Goal: Task Accomplishment & Management: Manage account settings

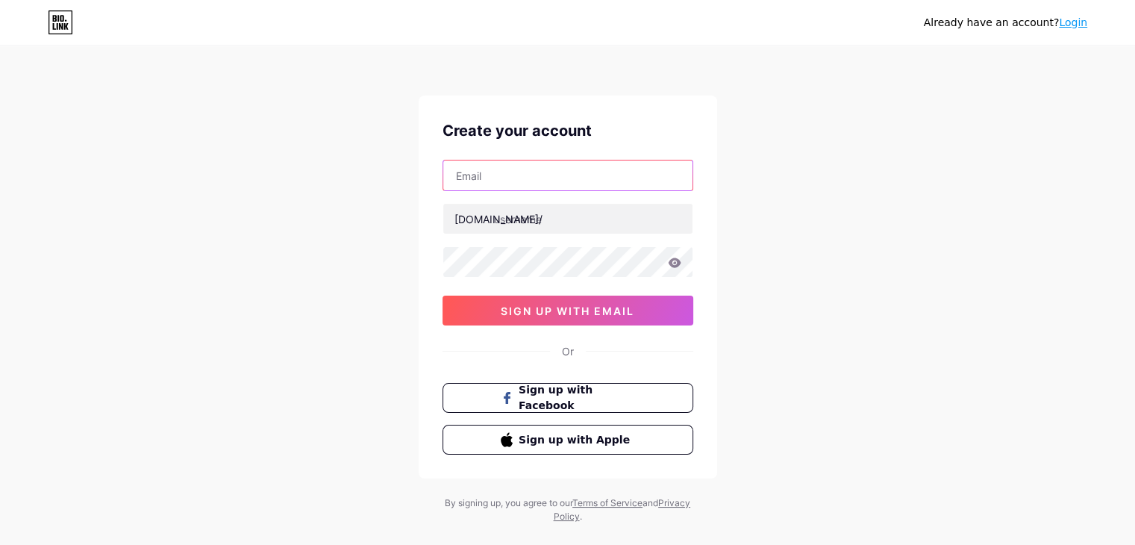
click at [507, 171] on input "text" at bounding box center [567, 175] width 249 height 30
type input "[EMAIL_ADDRESS][DOMAIN_NAME]"
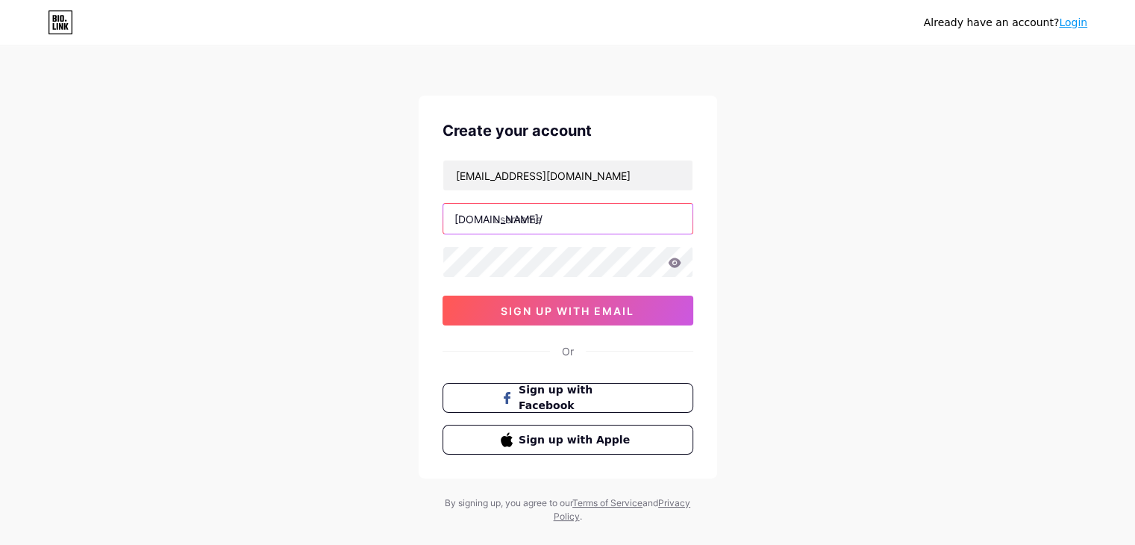
click at [548, 219] on input "text" at bounding box center [567, 219] width 249 height 30
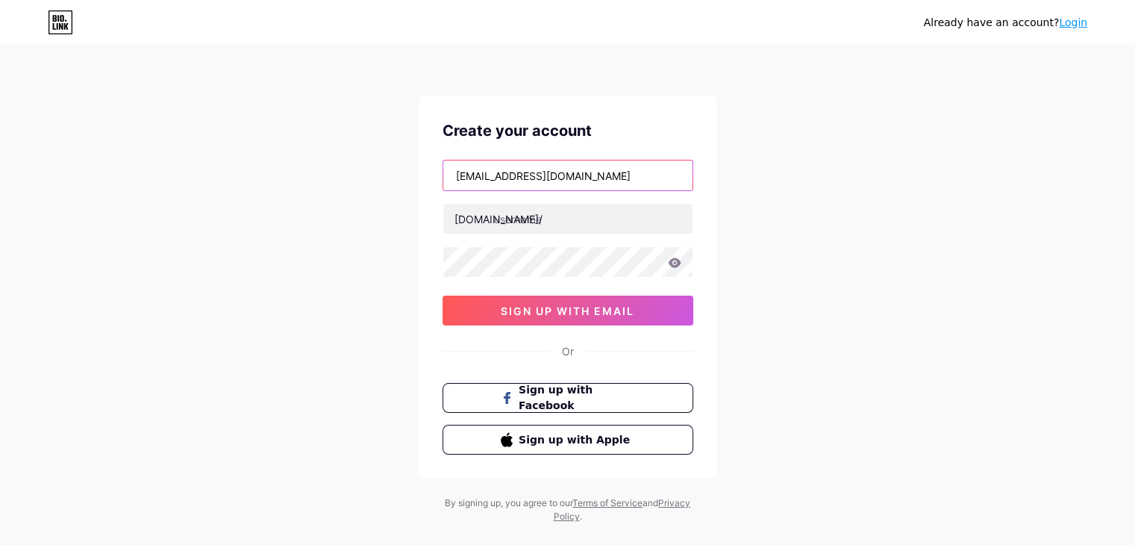
drag, startPoint x: 529, startPoint y: 177, endPoint x: 413, endPoint y: 165, distance: 116.3
click at [413, 165] on div "Already have an account? Login Create your account [EMAIL_ADDRESS][DOMAIN_NAME]…" at bounding box center [567, 285] width 1135 height 571
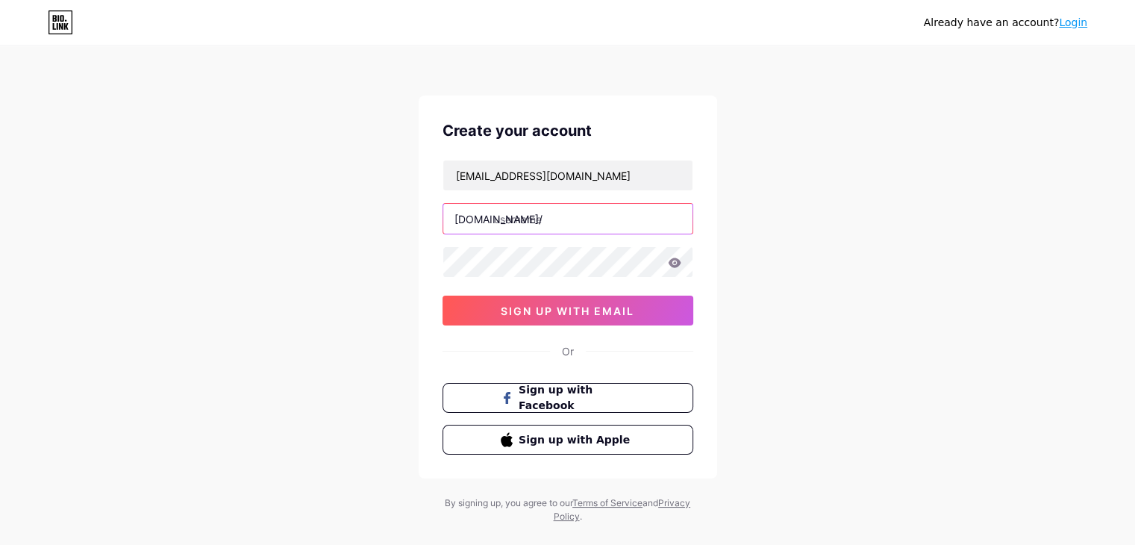
click at [522, 219] on input "text" at bounding box center [567, 219] width 249 height 30
paste input "iamlifebydesign"
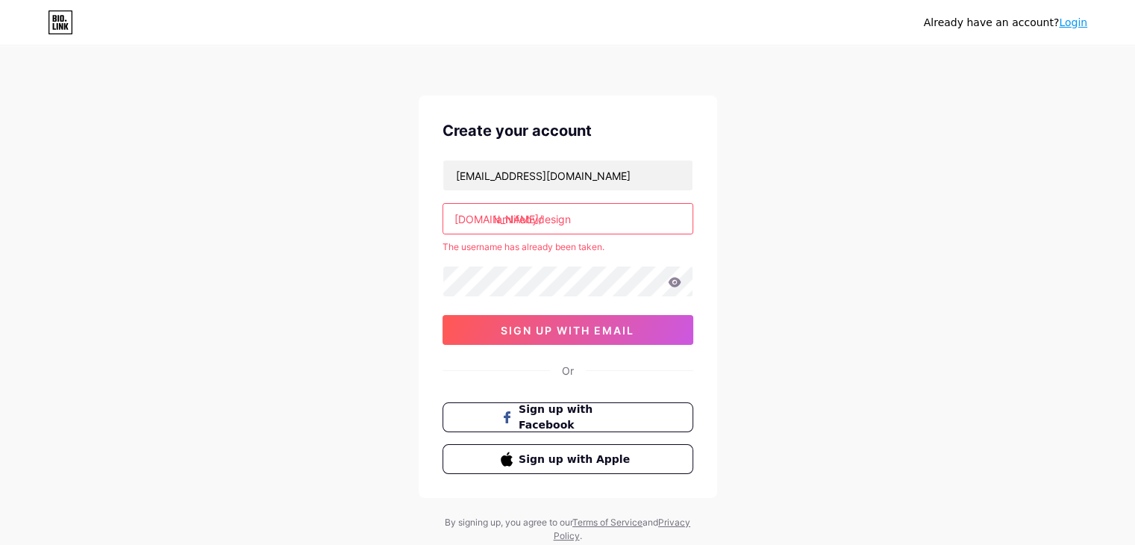
click at [572, 217] on input "iamlifebydesign" at bounding box center [567, 219] width 249 height 30
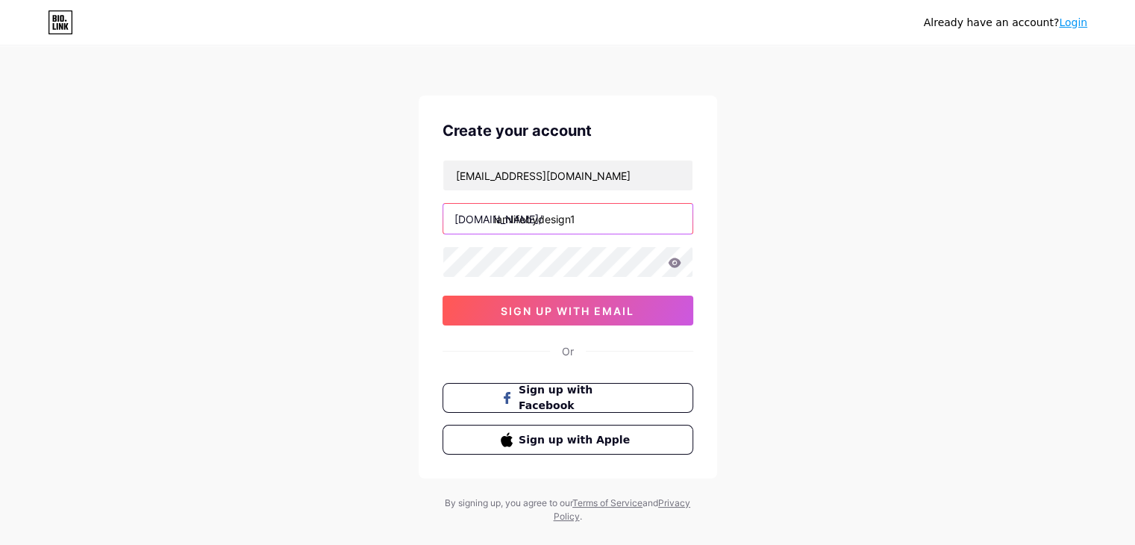
type input "iamlifebydesign1"
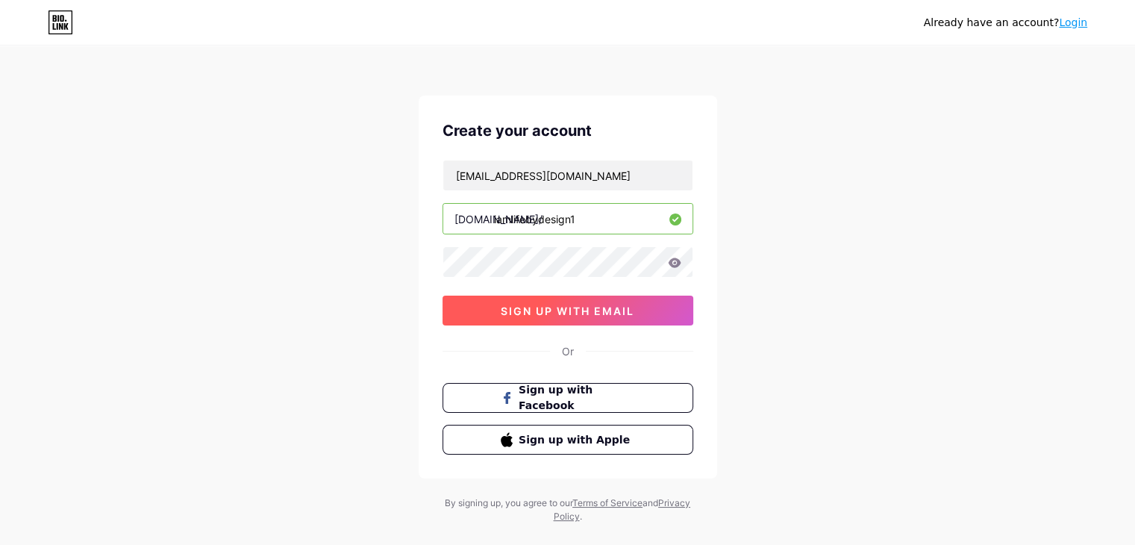
click at [534, 310] on span "sign up with email" at bounding box center [568, 310] width 134 height 13
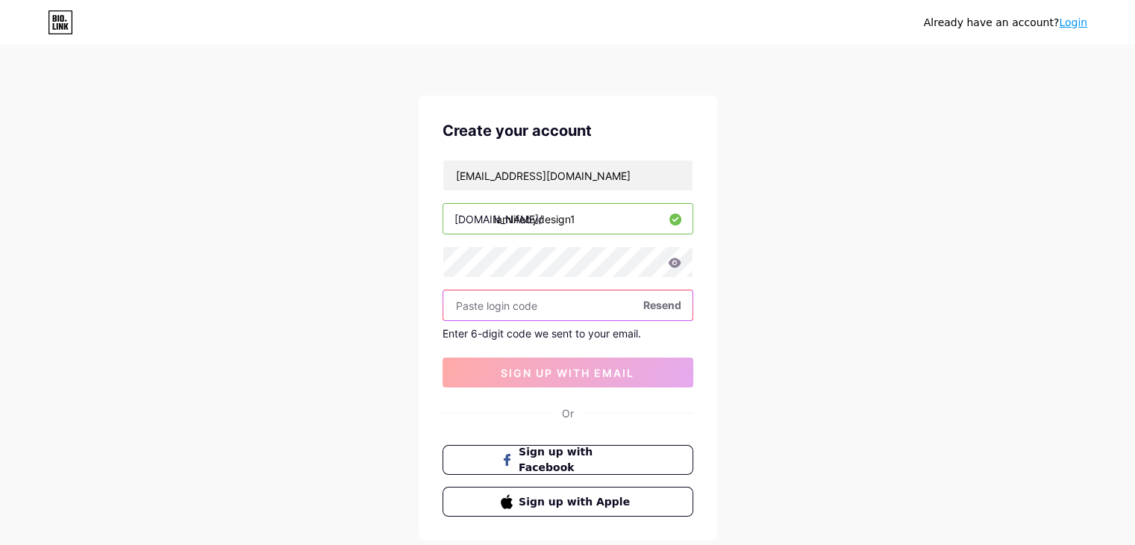
paste input "400343"
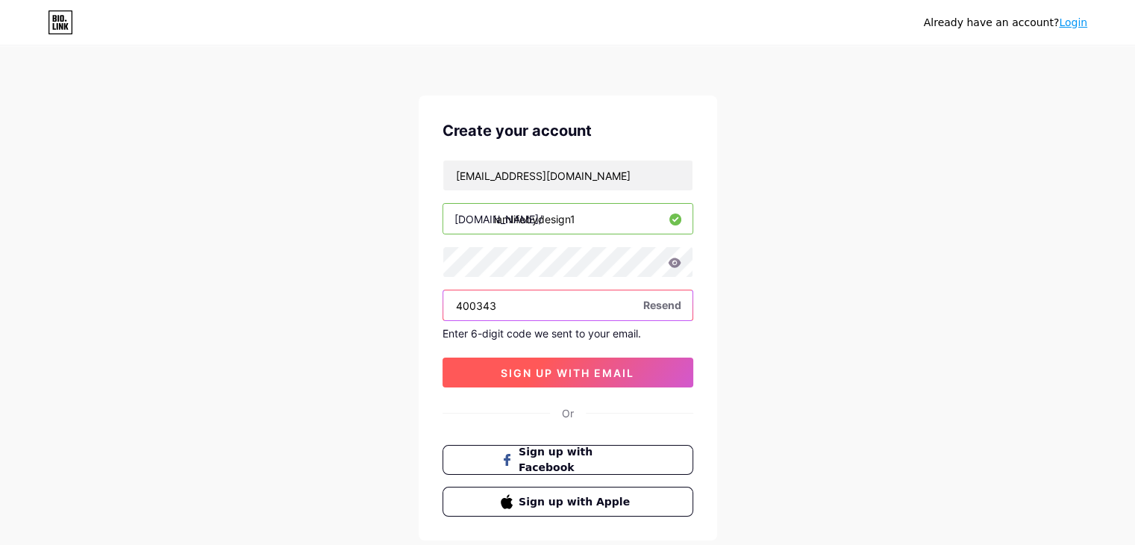
type input "400343"
click at [568, 366] on span "sign up with email" at bounding box center [568, 372] width 134 height 13
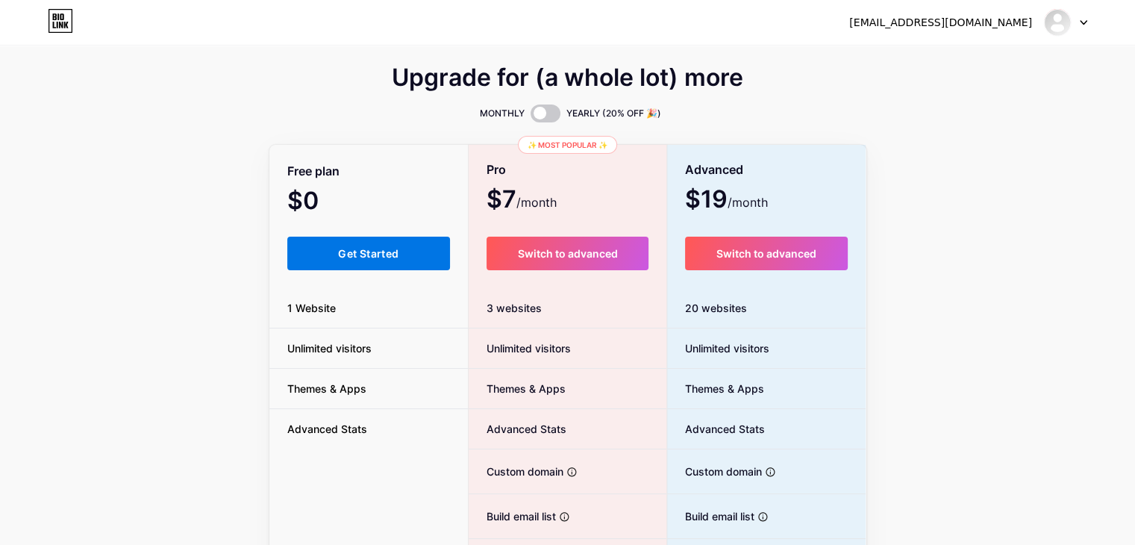
click at [391, 255] on span "Get Started" at bounding box center [368, 253] width 60 height 13
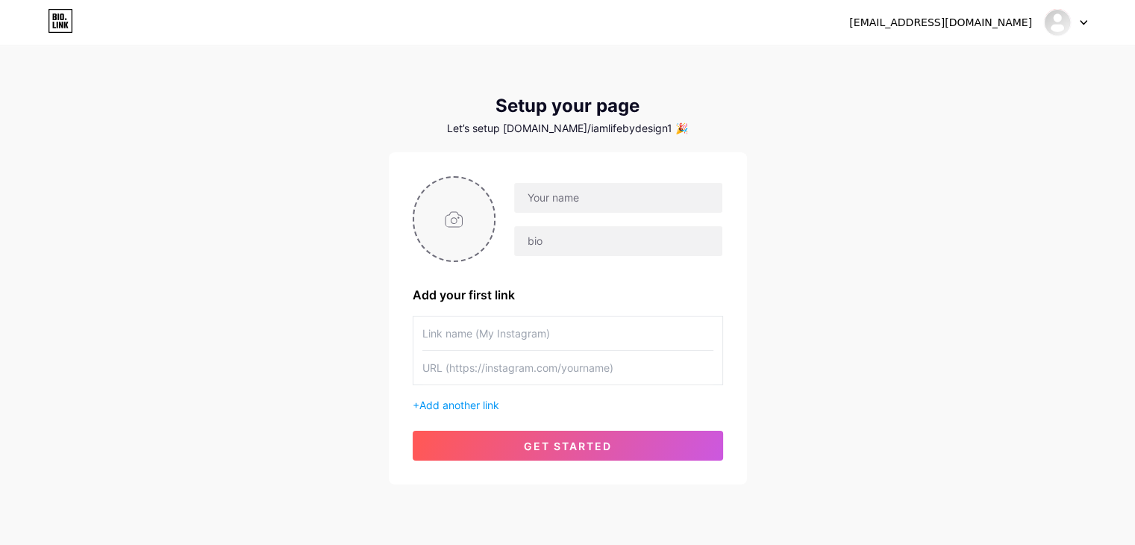
click at [432, 198] on input "file" at bounding box center [454, 219] width 81 height 83
type input "C:\fakepath\iam-lifebydesign logo.png"
click at [557, 202] on input "text" at bounding box center [617, 198] width 207 height 30
paste input "400343"
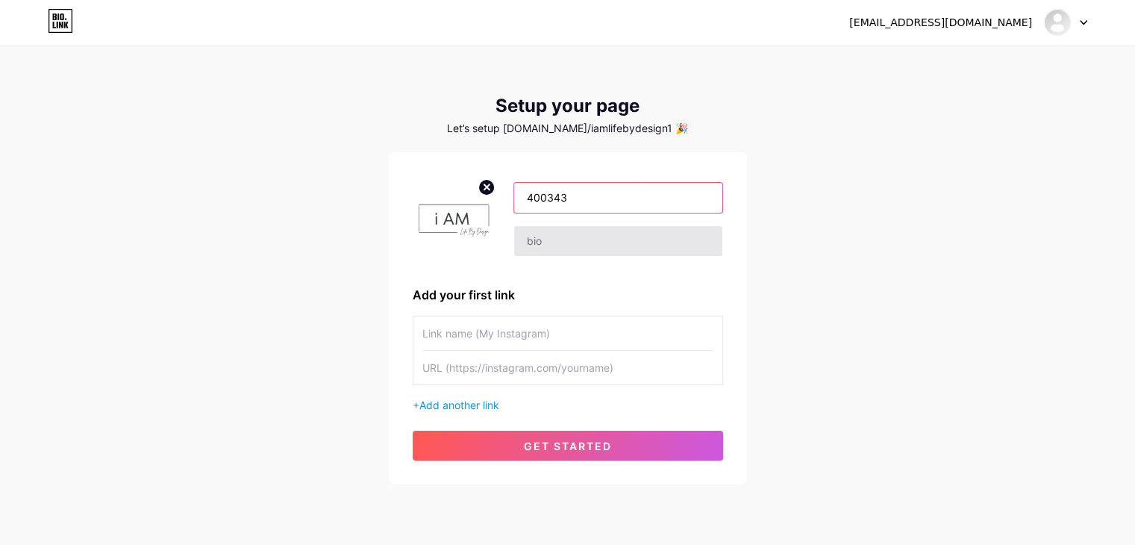
type input "400343"
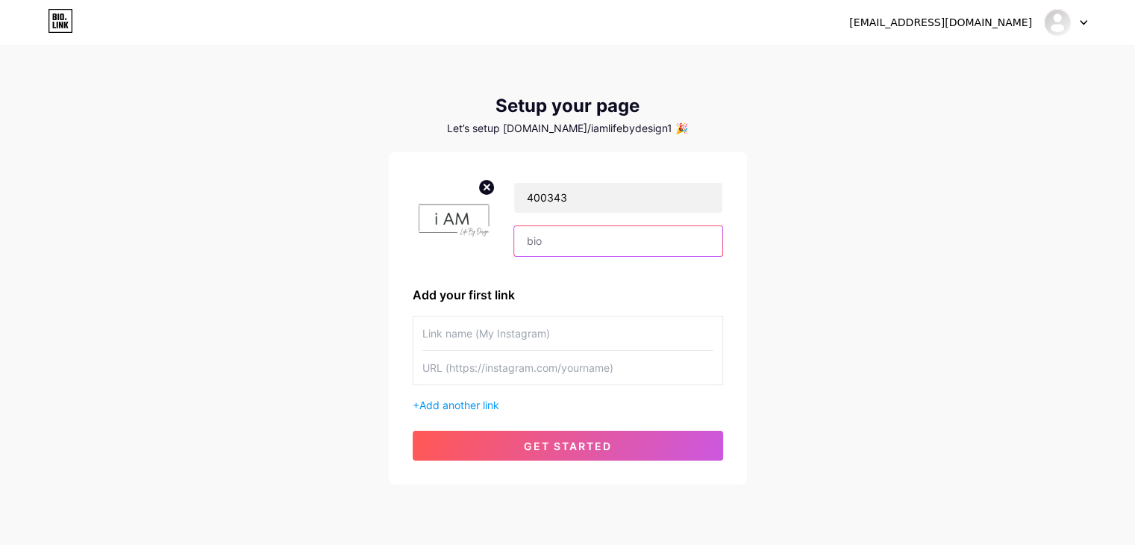
click at [560, 244] on input "text" at bounding box center [617, 241] width 207 height 30
paste input "[PERSON_NAME] Consulting"
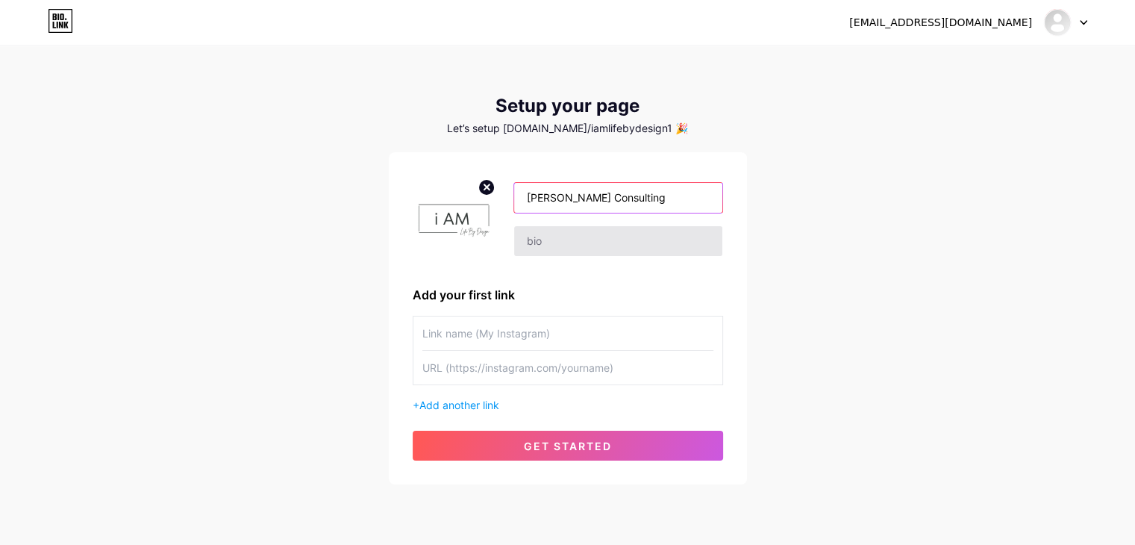
type input "[PERSON_NAME] Consulting"
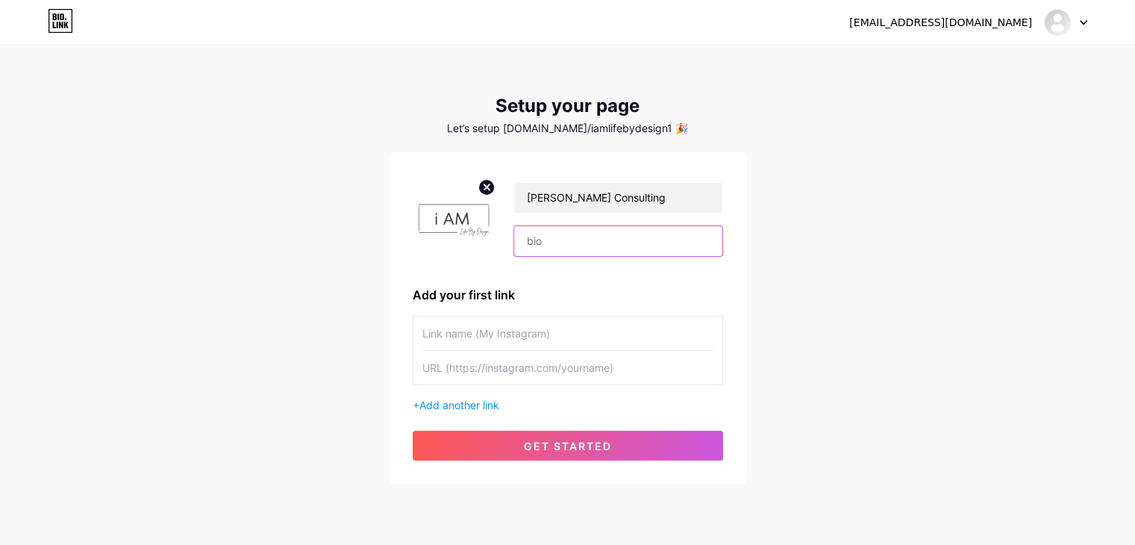
click at [537, 230] on input "text" at bounding box center [617, 241] width 207 height 30
click at [477, 334] on input "text" at bounding box center [567, 333] width 291 height 34
click at [474, 365] on input "text" at bounding box center [567, 368] width 291 height 34
click at [489, 340] on input "text" at bounding box center [567, 333] width 291 height 34
type input "Website"
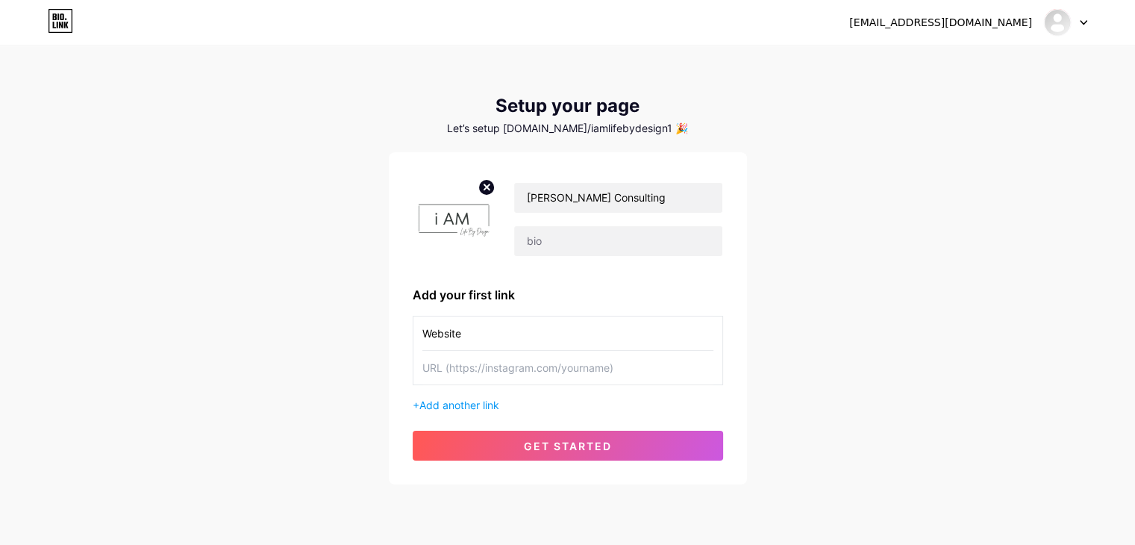
click at [460, 372] on input "text" at bounding box center [567, 368] width 291 height 34
paste input "[PERSON_NAME] Consulting"
type input "[PERSON_NAME] Consulting"
paste input "[URL][DOMAIN_NAME]"
type input "[URL][DOMAIN_NAME]"
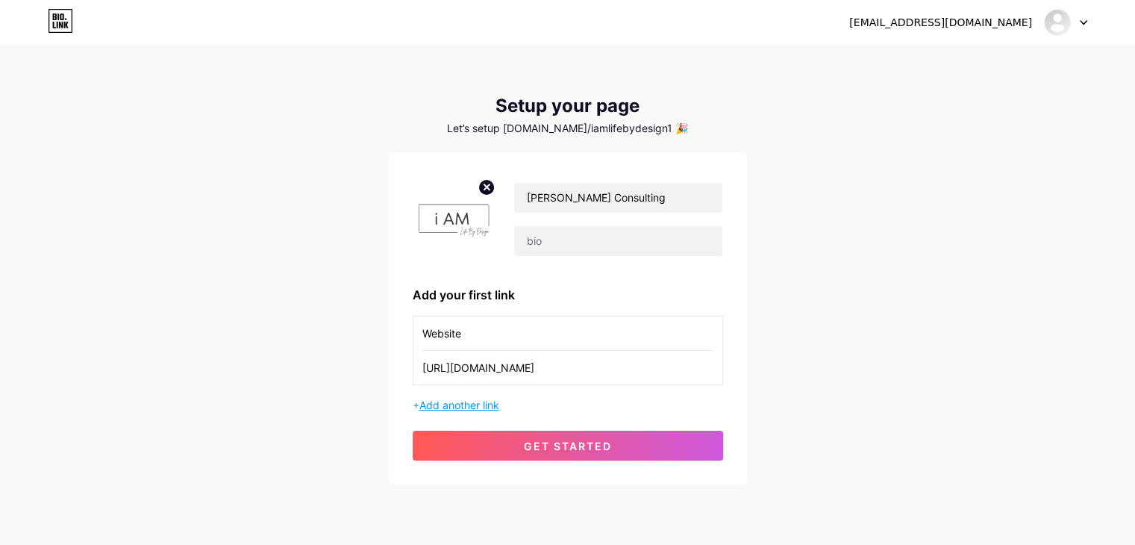
click at [469, 406] on span "Add another link" at bounding box center [459, 404] width 80 height 13
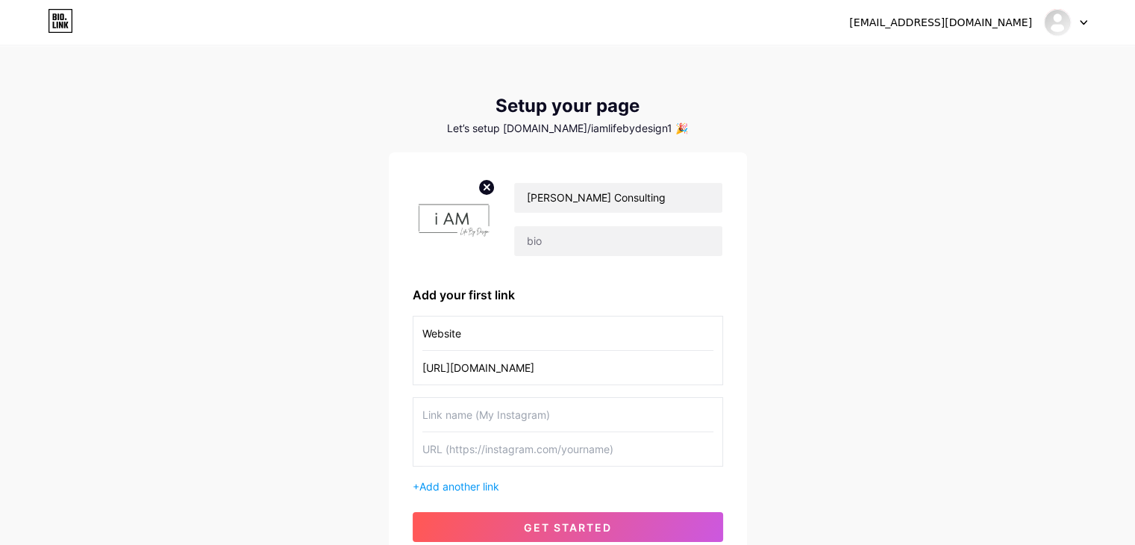
click at [445, 418] on input "text" at bounding box center [567, 415] width 291 height 34
type input "Facebook Group"
click at [433, 442] on input "text" at bounding box center [567, 449] width 291 height 34
paste input "[URL][DOMAIN_NAME]"
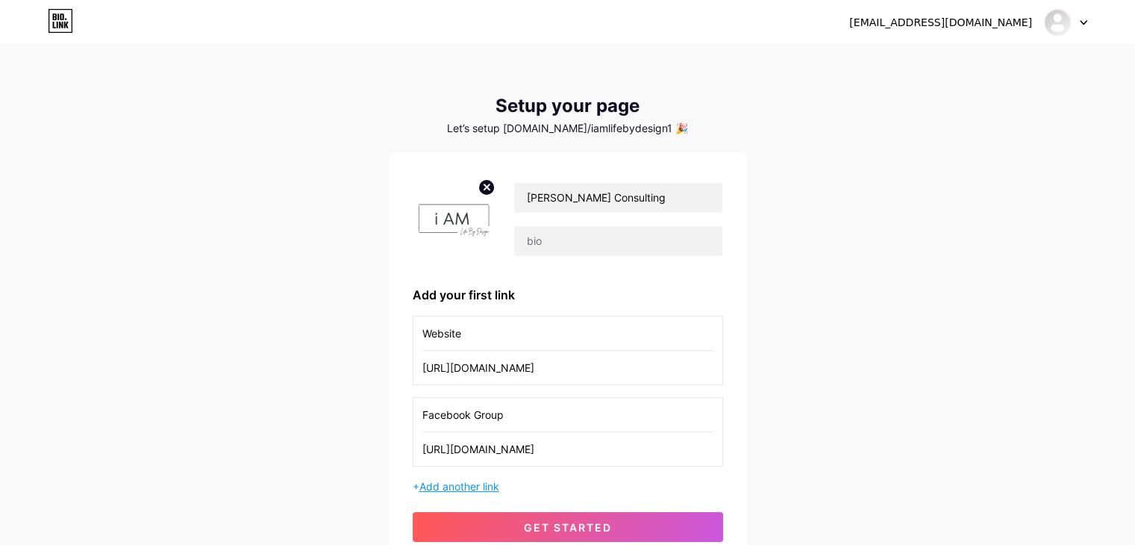
type input "[URL][DOMAIN_NAME]"
click at [498, 489] on span "Add another link" at bounding box center [459, 486] width 80 height 13
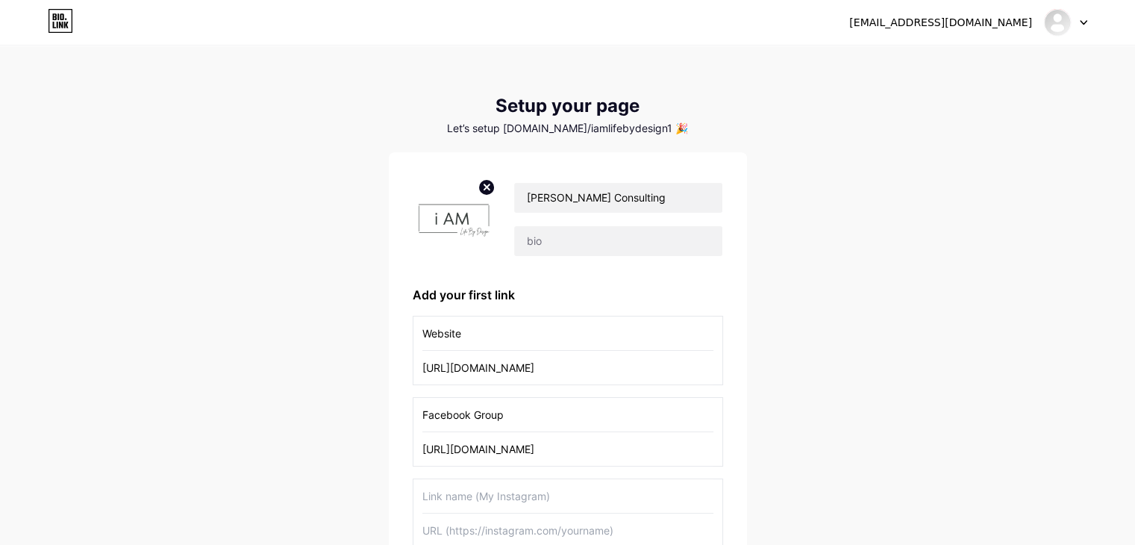
click at [459, 519] on input "text" at bounding box center [567, 530] width 291 height 34
paste input "[URL][DOMAIN_NAME]"
type input "[URL][DOMAIN_NAME]"
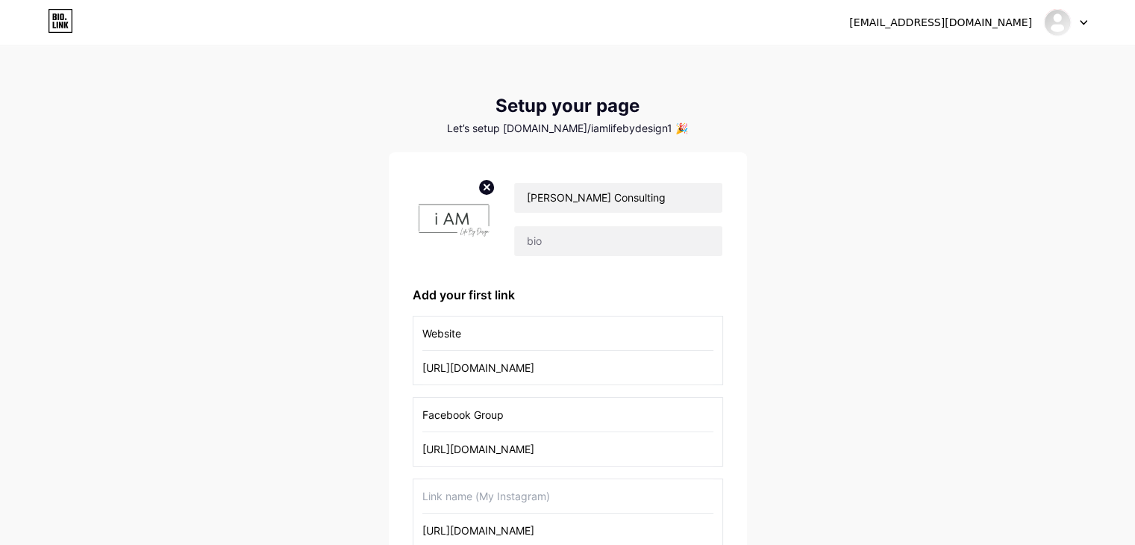
click at [466, 495] on input "text" at bounding box center [567, 496] width 291 height 34
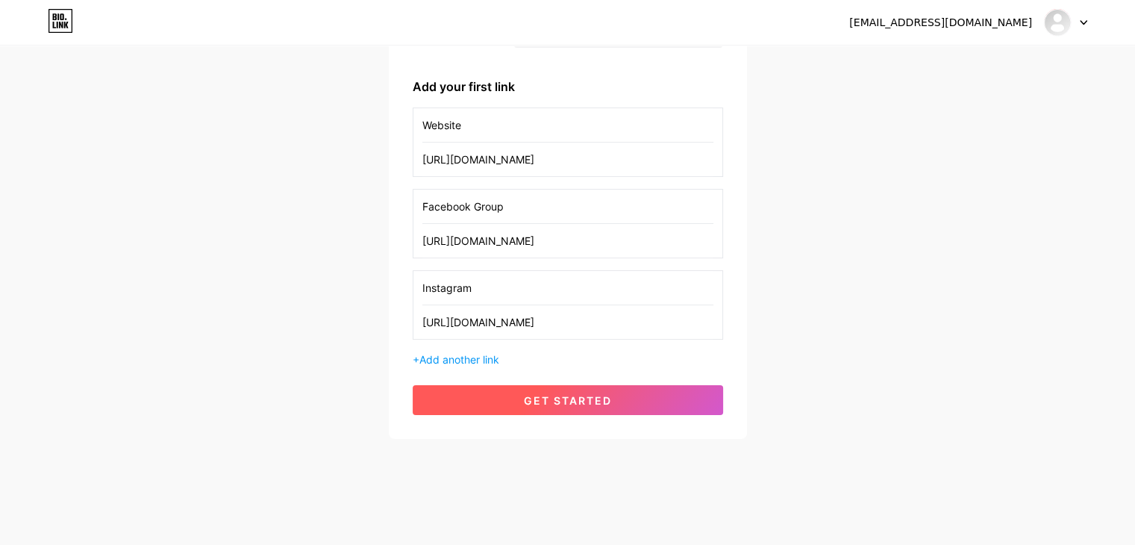
scroll to position [209, 0]
type input "Instagram"
click at [482, 401] on button "get started" at bounding box center [568, 399] width 310 height 30
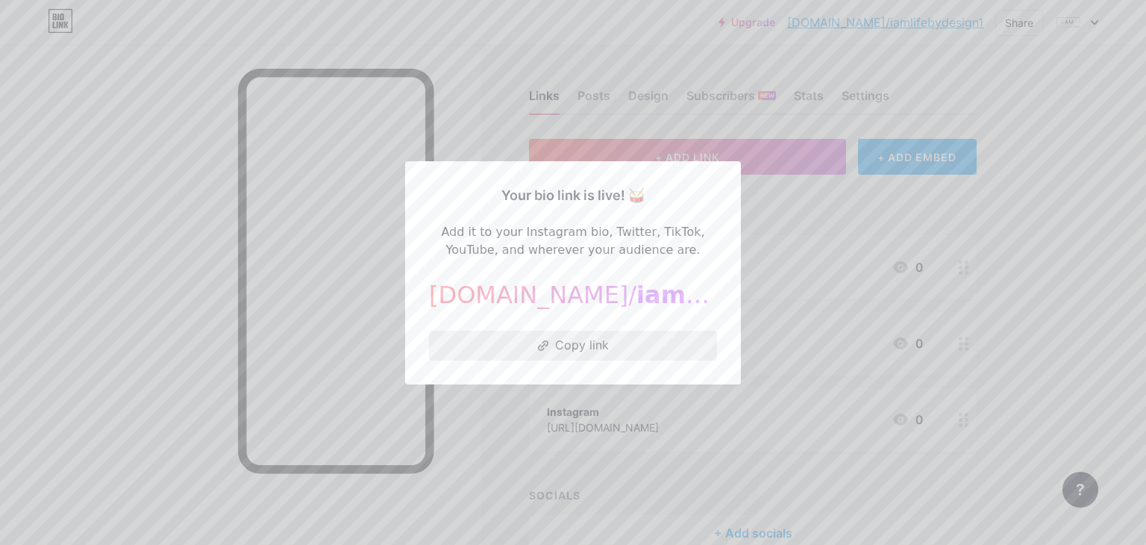
click at [560, 342] on button "Copy link" at bounding box center [573, 346] width 288 height 30
click at [284, 27] on div at bounding box center [573, 272] width 1146 height 545
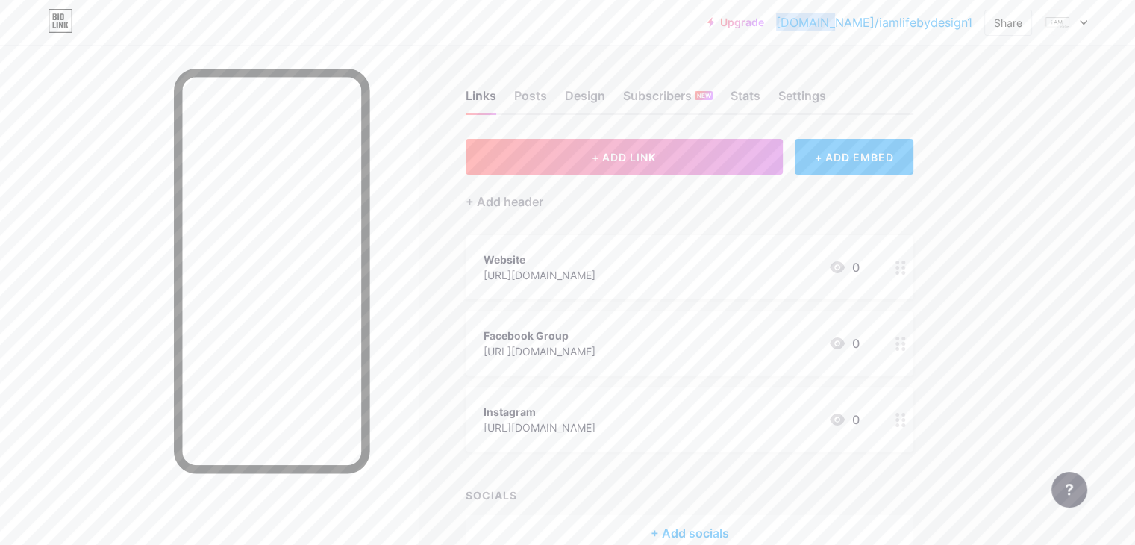
copy link "[DOMAIN_NAME]"
drag, startPoint x: 830, startPoint y: 13, endPoint x: 874, endPoint y: 19, distance: 44.5
click at [874, 19] on div "Upgrade [DOMAIN_NAME]/iamlif... [DOMAIN_NAME]/iamlifebydesign1" at bounding box center [839, 22] width 265 height 27
click at [547, 96] on div "Posts" at bounding box center [530, 100] width 33 height 27
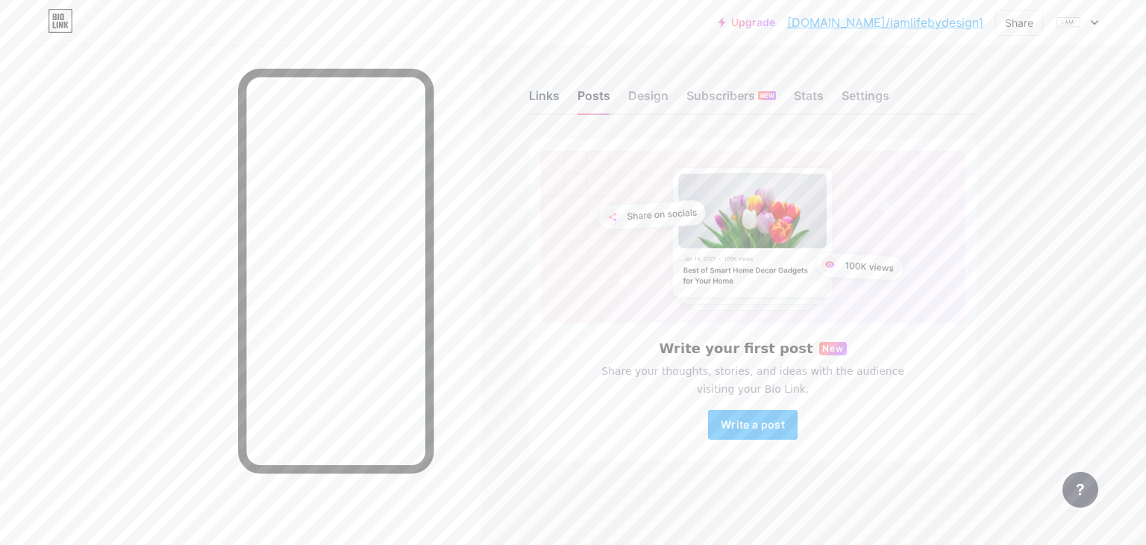
click at [553, 94] on div "Links" at bounding box center [544, 100] width 31 height 27
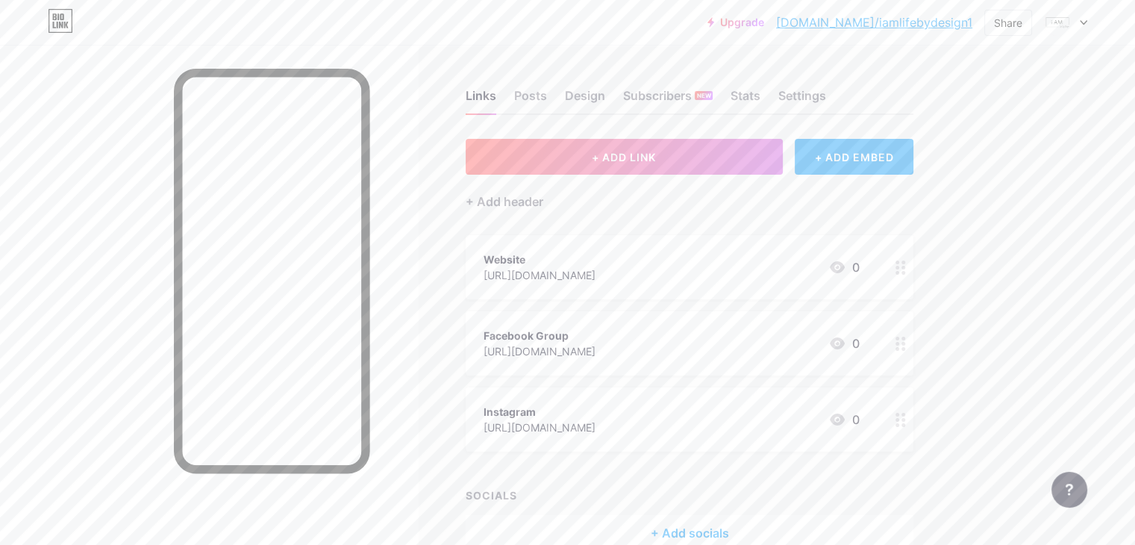
click at [1082, 21] on icon at bounding box center [1083, 22] width 7 height 5
click at [975, 172] on link "Account settings" at bounding box center [993, 169] width 185 height 40
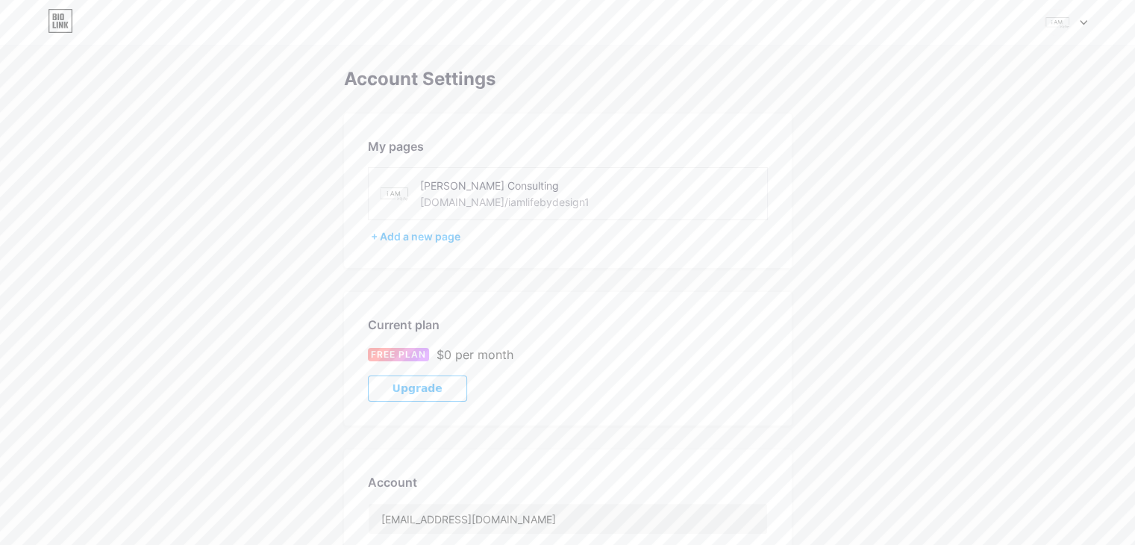
click at [490, 187] on div "[PERSON_NAME] Consulting" at bounding box center [525, 186] width 211 height 16
click at [390, 188] on img at bounding box center [395, 194] width 34 height 34
click at [1080, 22] on icon at bounding box center [1083, 23] width 6 height 4
click at [955, 170] on link "Dashboard" at bounding box center [993, 169] width 185 height 40
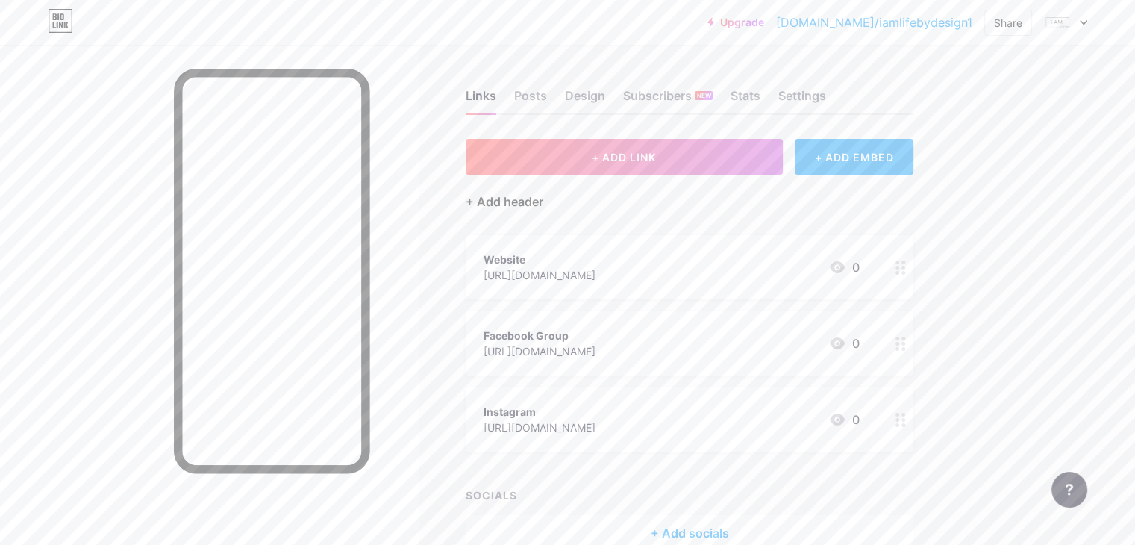
click at [540, 197] on div "+ Add header" at bounding box center [505, 202] width 78 height 18
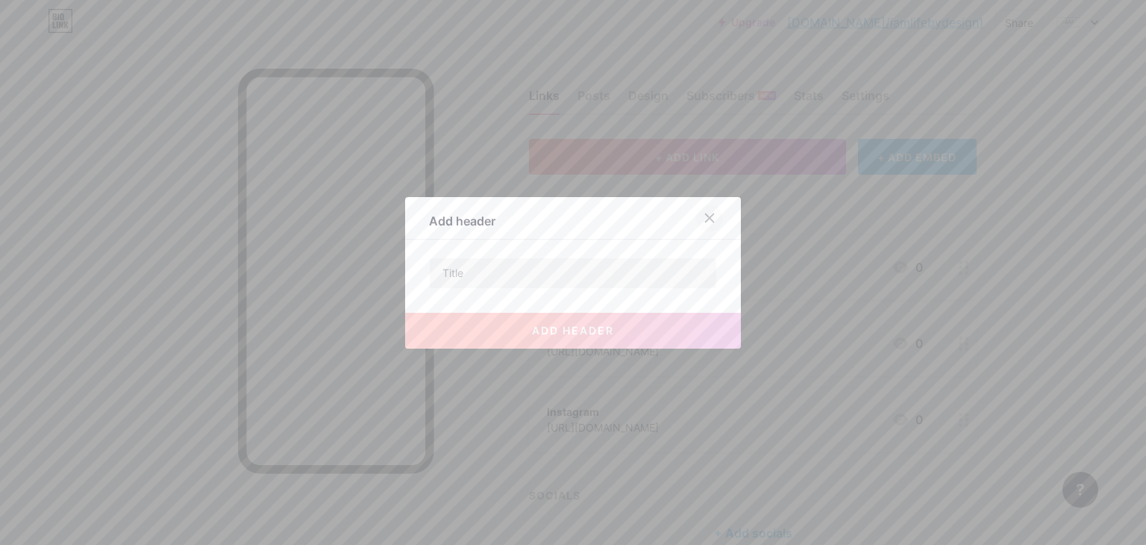
click at [704, 220] on icon at bounding box center [710, 218] width 12 height 12
